Goal: Task Accomplishment & Management: Use online tool/utility

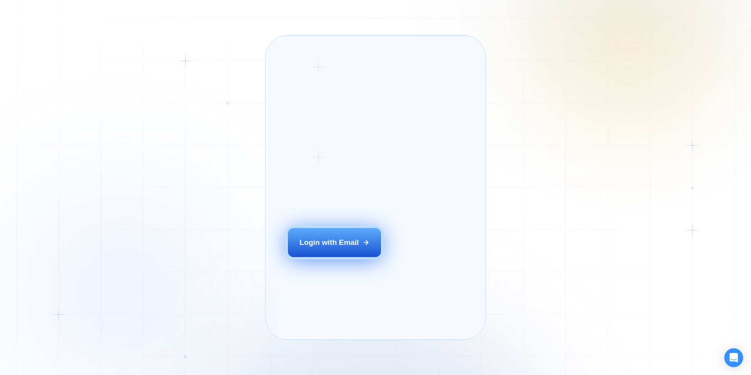
click at [317, 251] on button "Login with Email" at bounding box center [334, 242] width 93 height 29
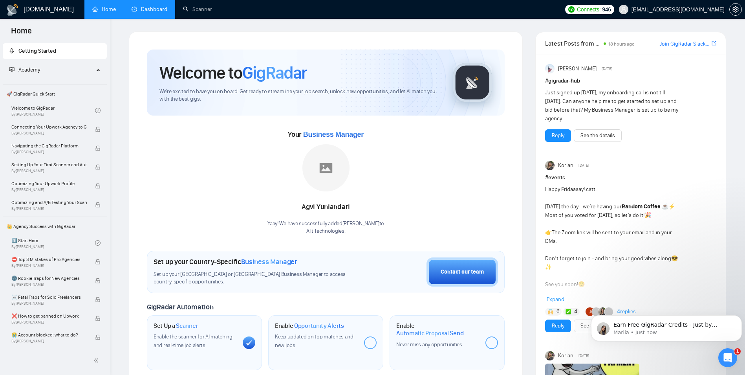
click at [136, 6] on link "Dashboard" at bounding box center [150, 9] width 36 height 7
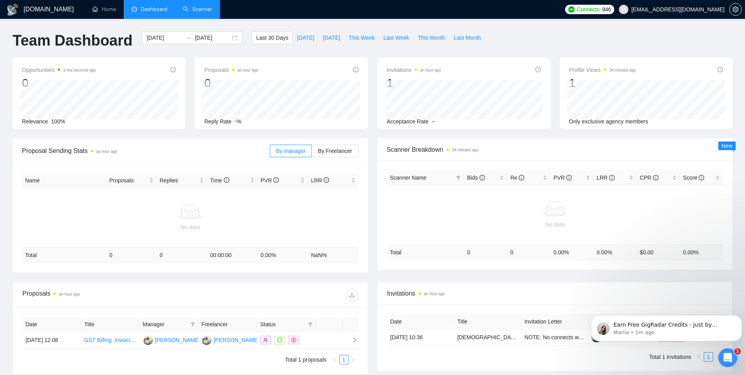
click at [191, 7] on link "Scanner" at bounding box center [197, 9] width 29 height 7
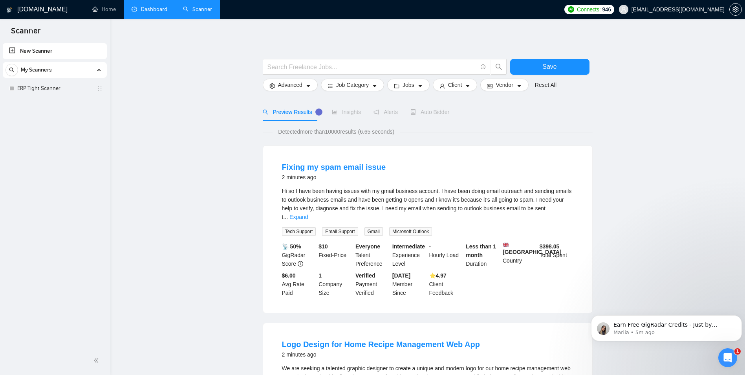
click at [29, 71] on span "My Scanners" at bounding box center [36, 70] width 31 height 16
click at [36, 72] on span "My Scanners" at bounding box center [36, 70] width 31 height 16
click at [53, 88] on link "ERP Tight Scanner" at bounding box center [54, 89] width 75 height 16
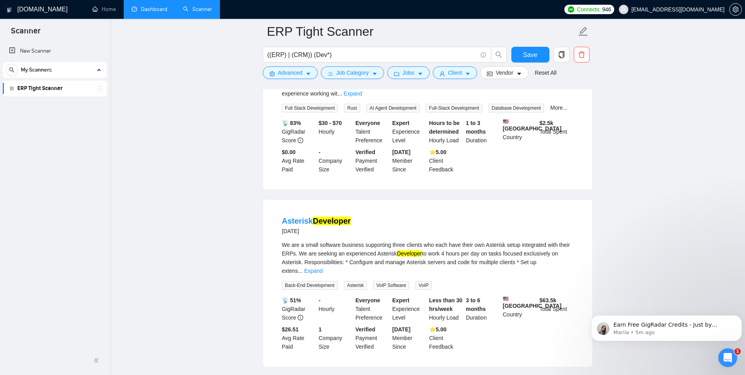
scroll to position [1532, 0]
